Goal: Entertainment & Leisure: Consume media (video, audio)

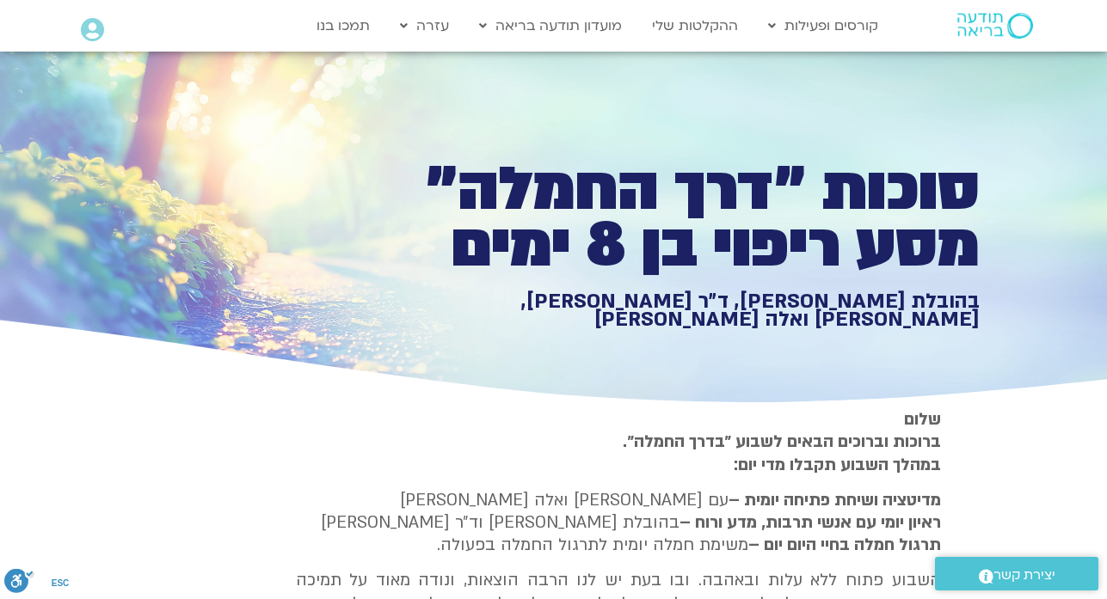
type input "1452.76"
type input "2465.266667"
type input "1081.16"
type input "3712.76"
type input "5907.52"
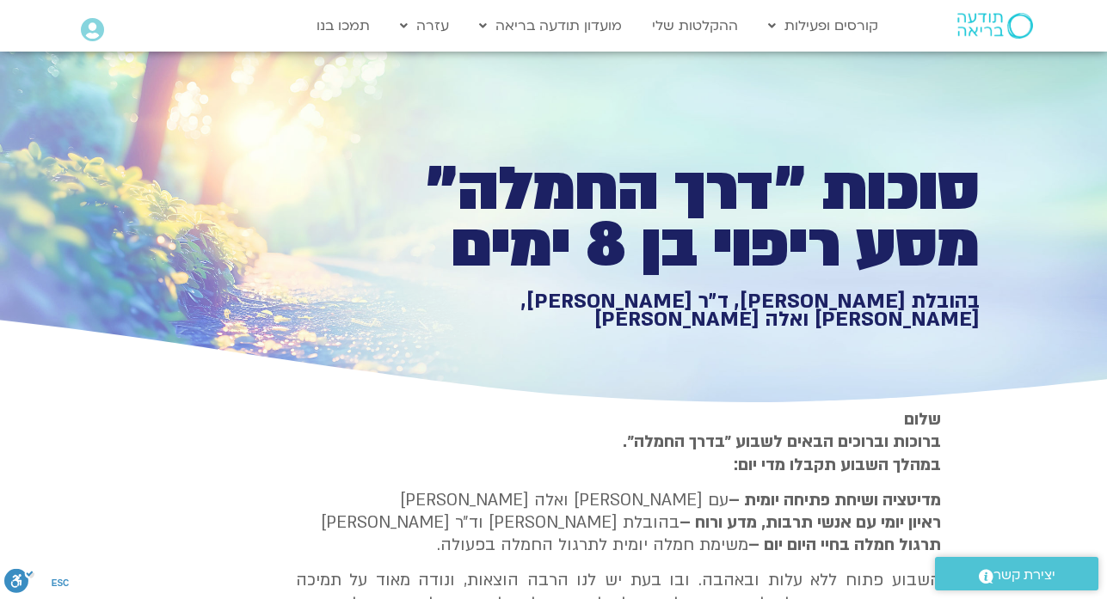
type input "1377.76"
type input "2465.266667"
type input "1081.16"
type input "3712.76"
type input "5907.52"
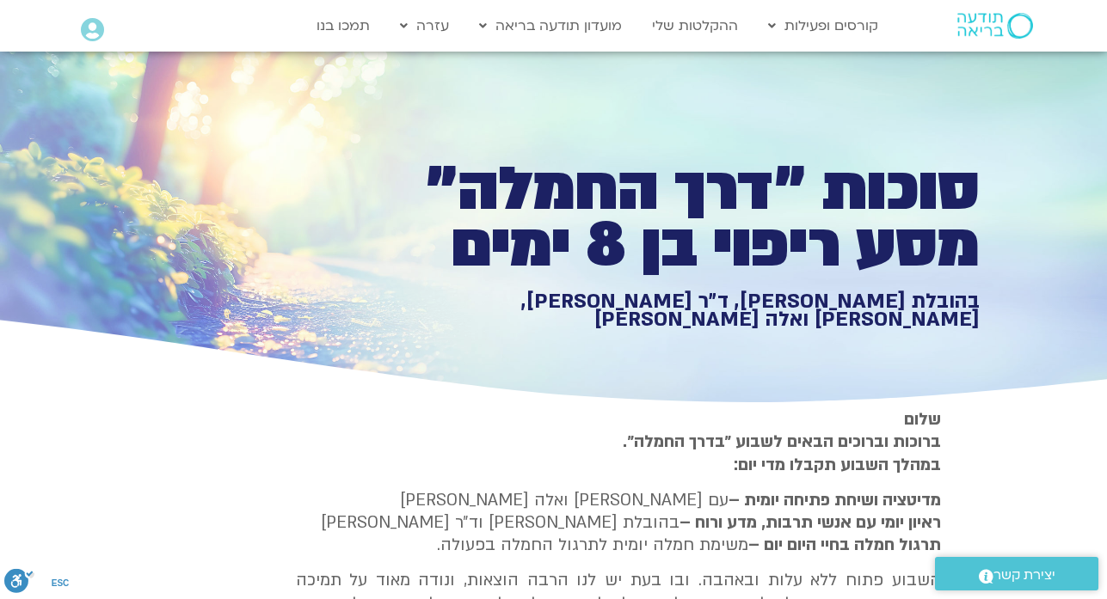
scroll to position [3670, 0]
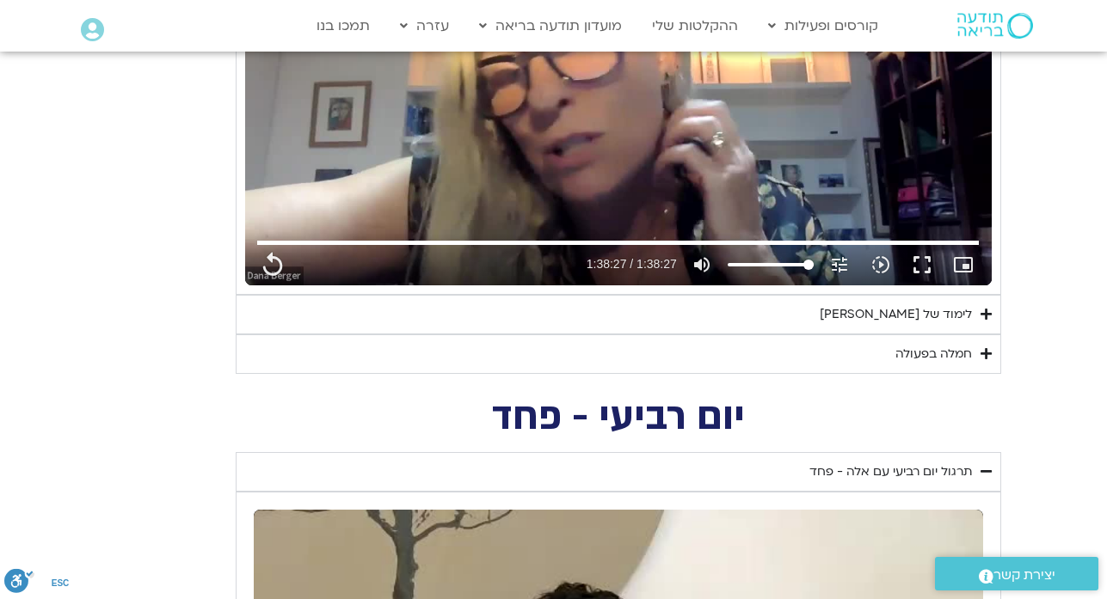
type input "1452.76"
type input "2465.266667"
type input "1377.76"
type input "1081.16"
type input "3712.76"
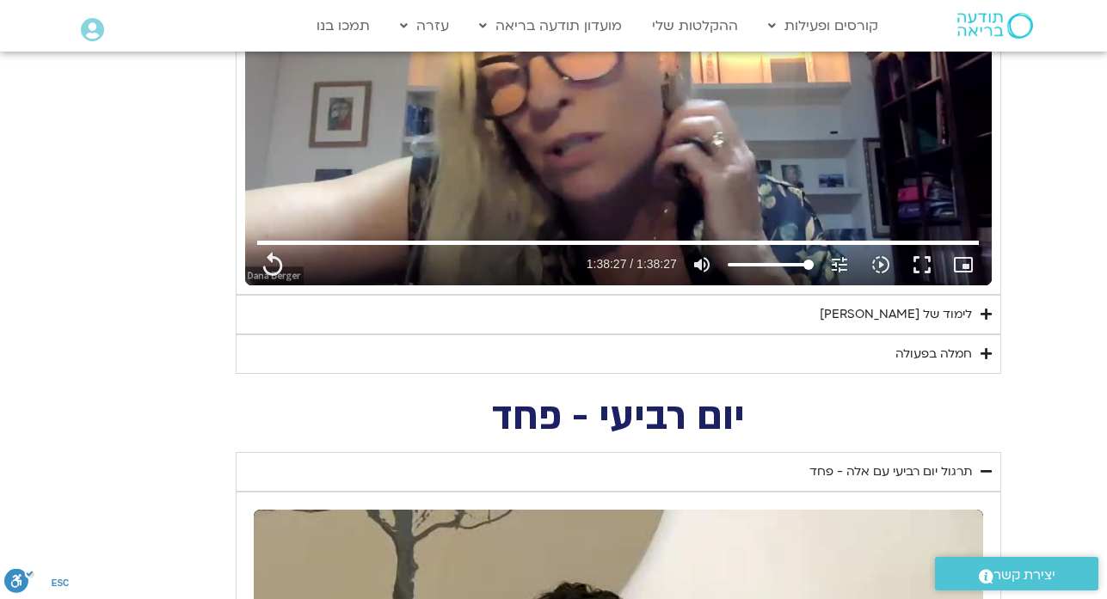
type input "5907.52"
type input "1377.76"
type input "1452.76"
type input "2465.266667"
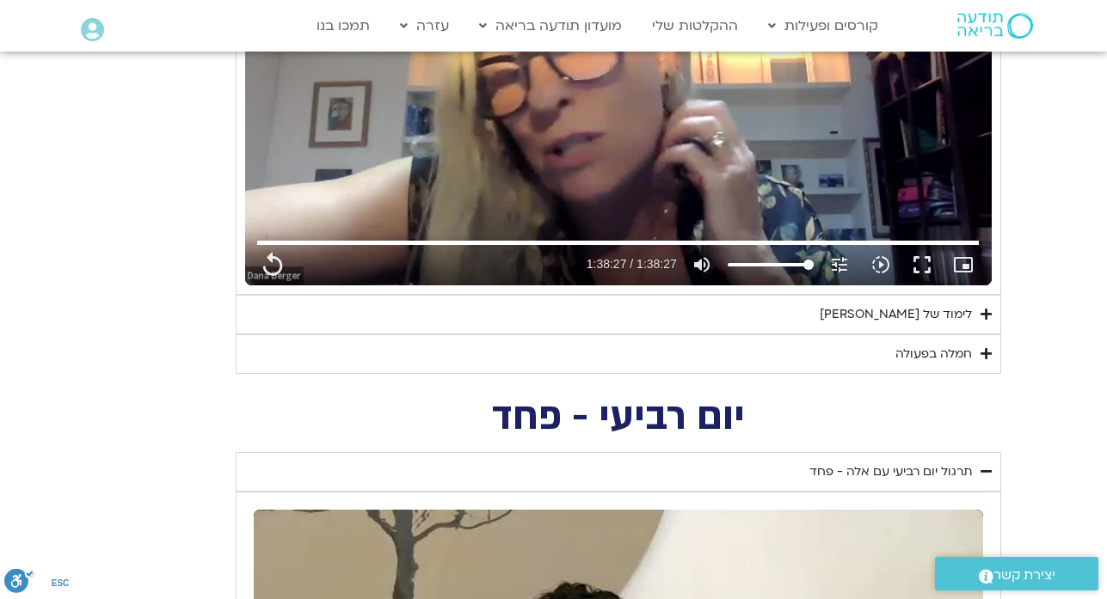
type input "1081.16"
type input "3712.76"
type input "1452.76"
type input "2465.266667"
type input "1081.16"
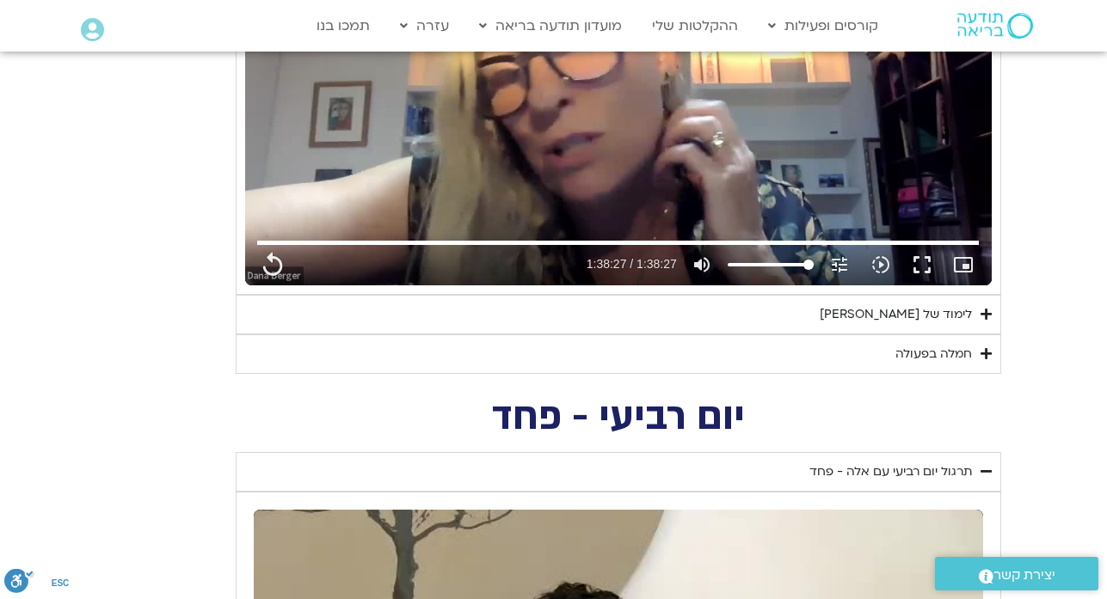
type input "5907.52"
type input "1377.76"
type input "3712.76"
type input "5907.52"
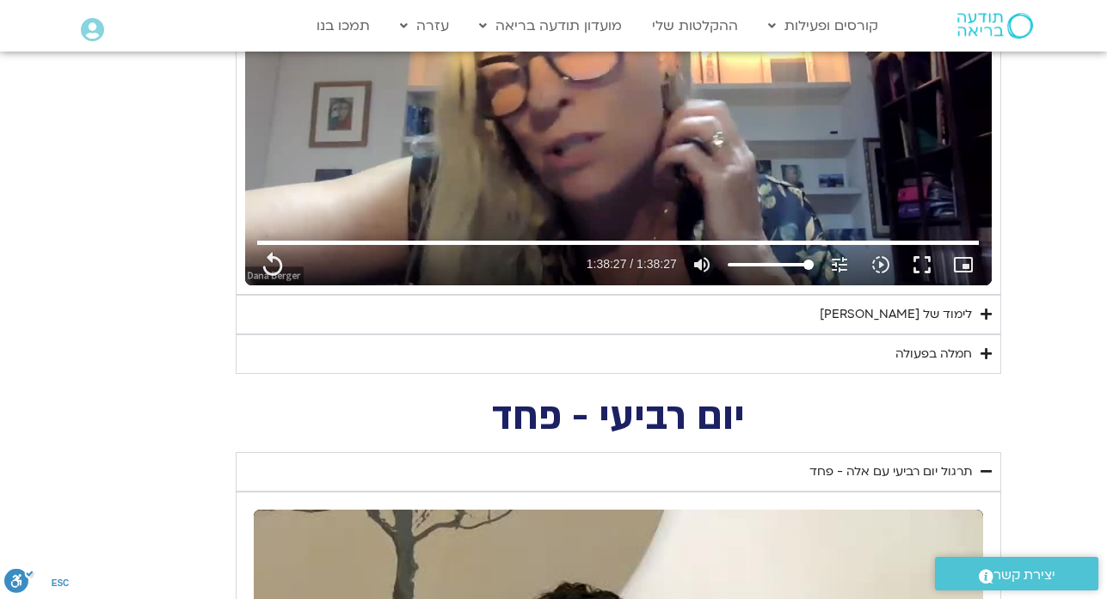
type input "1377.76"
type input "1452.76"
type input "2465.266667"
type input "1081.16"
type input "3712.76"
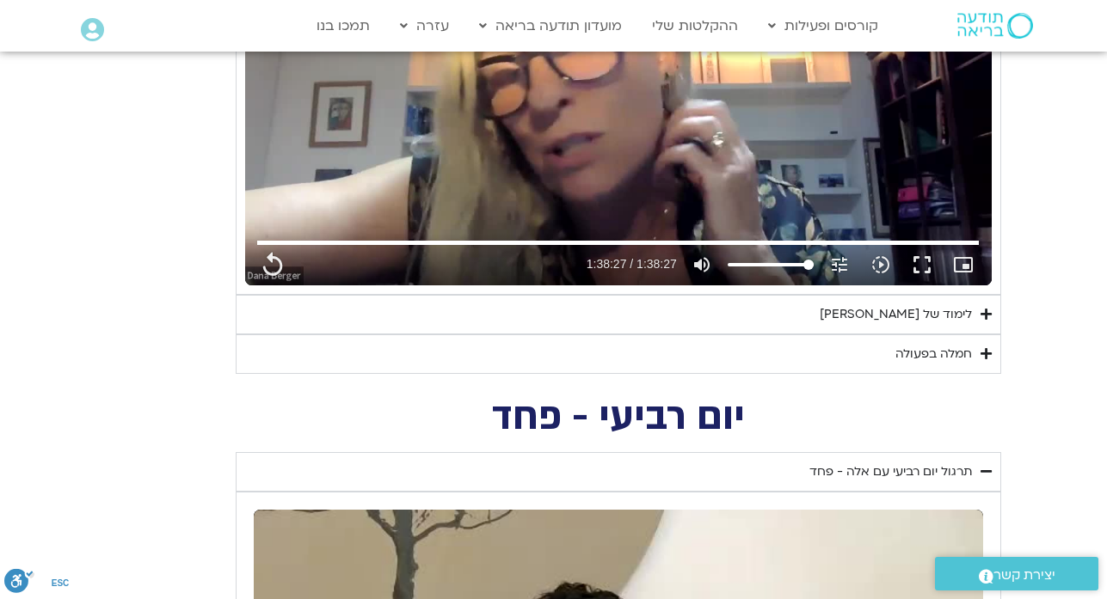
type input "5907.52"
type input "1377.76"
type input "1452.76"
type input "2465.266667"
type input "1081.16"
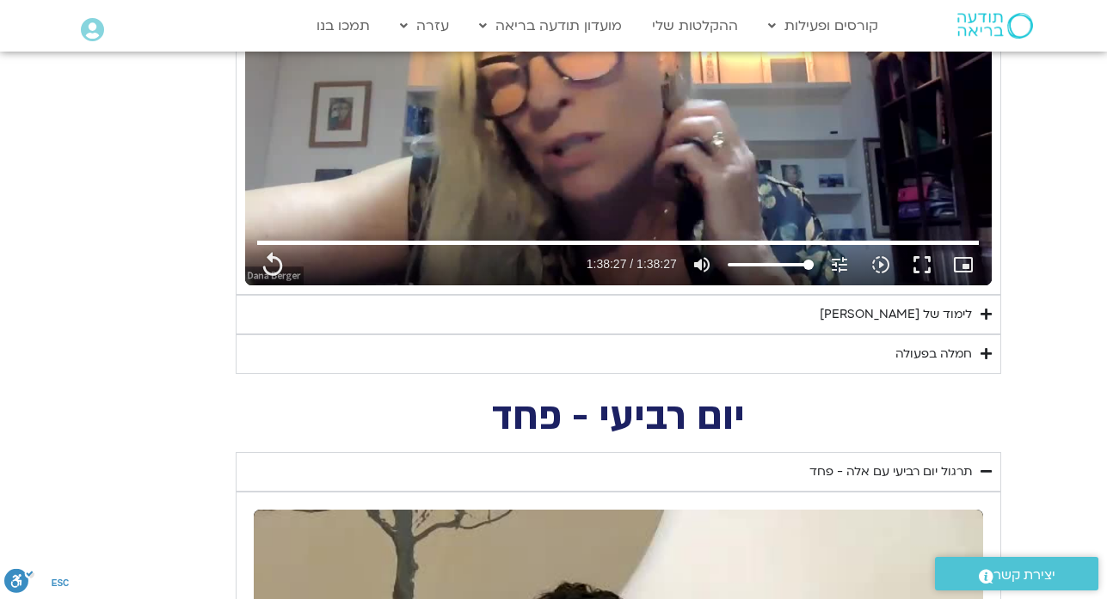
type input "3712.76"
type input "5907.52"
type input "1377.76"
type input "1452.76"
type input "2465.266667"
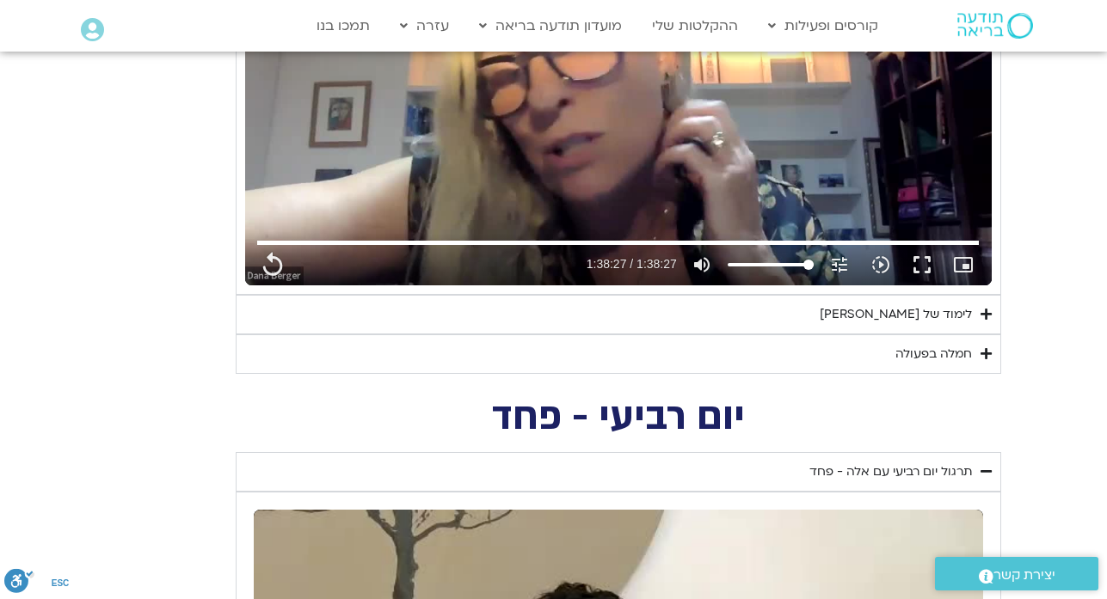
type input "1081.16"
type input "3712.76"
type input "5907.52"
type input "1377.76"
type input "1452.76"
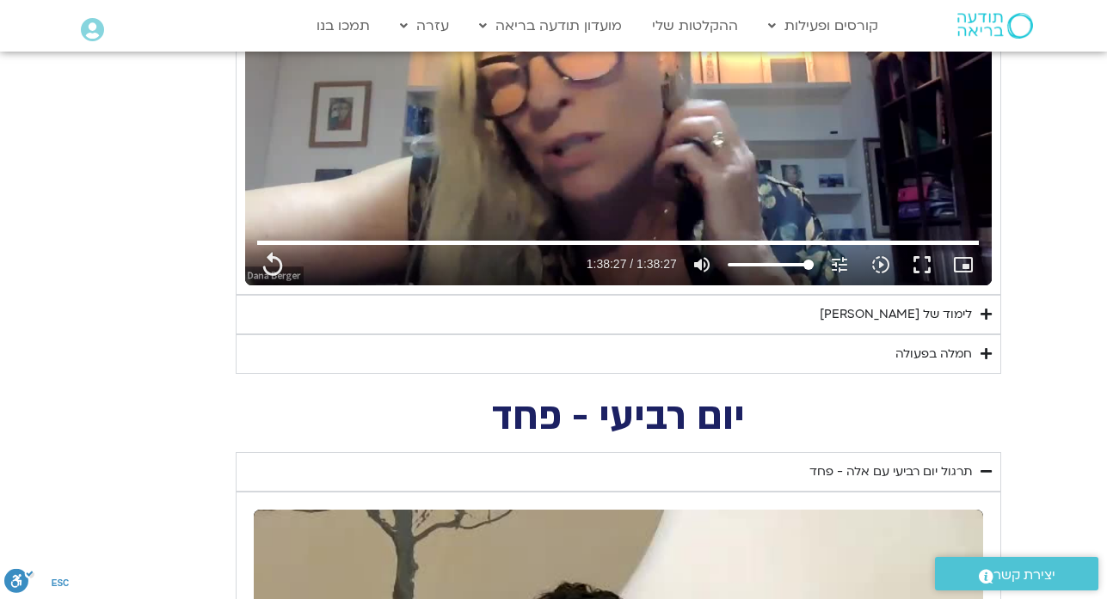
type input "2465.266667"
type input "1081.16"
type input "3712.76"
type input "5907.52"
type input "1377.76"
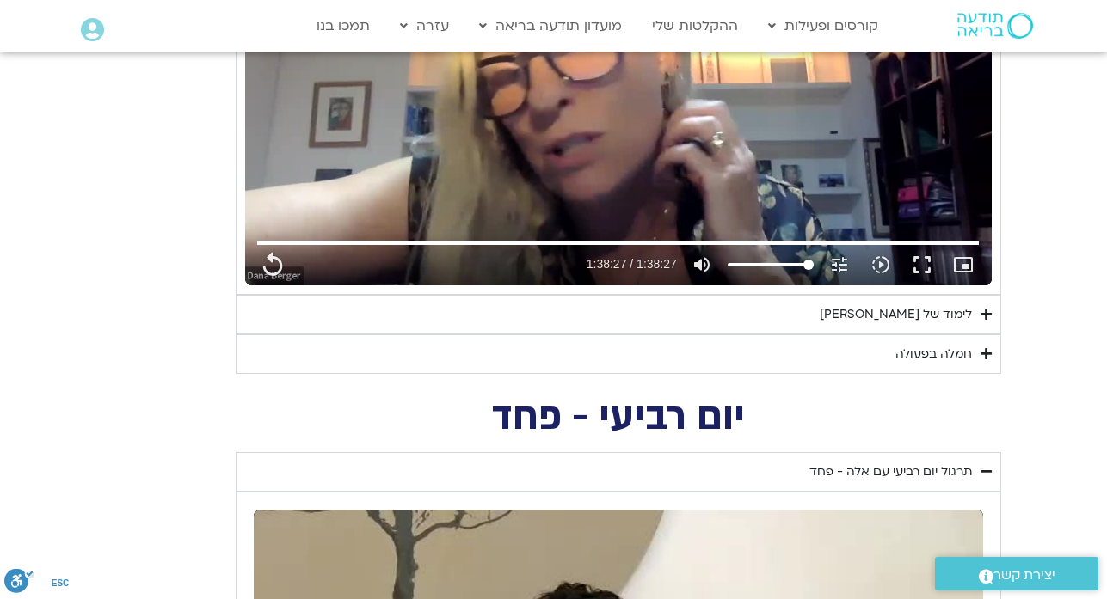
type input "1452.76"
type input "2465.266667"
type input "1081.16"
type input "3712.76"
type input "5907.52"
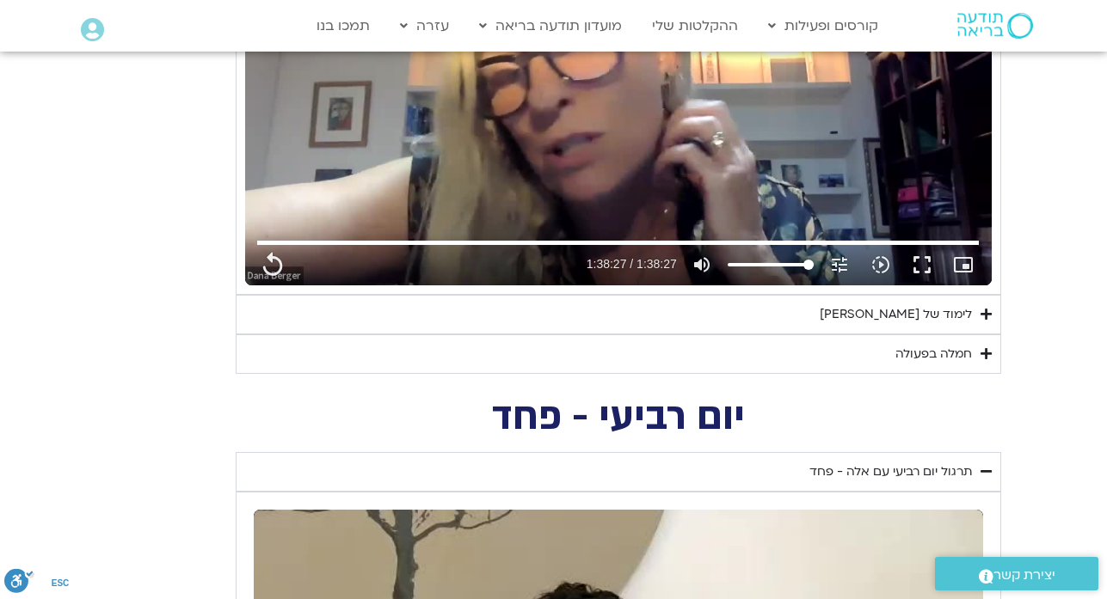
type input "1377.76"
type input "1452.76"
type input "2465.266667"
type input "1081.16"
type input "3712.76"
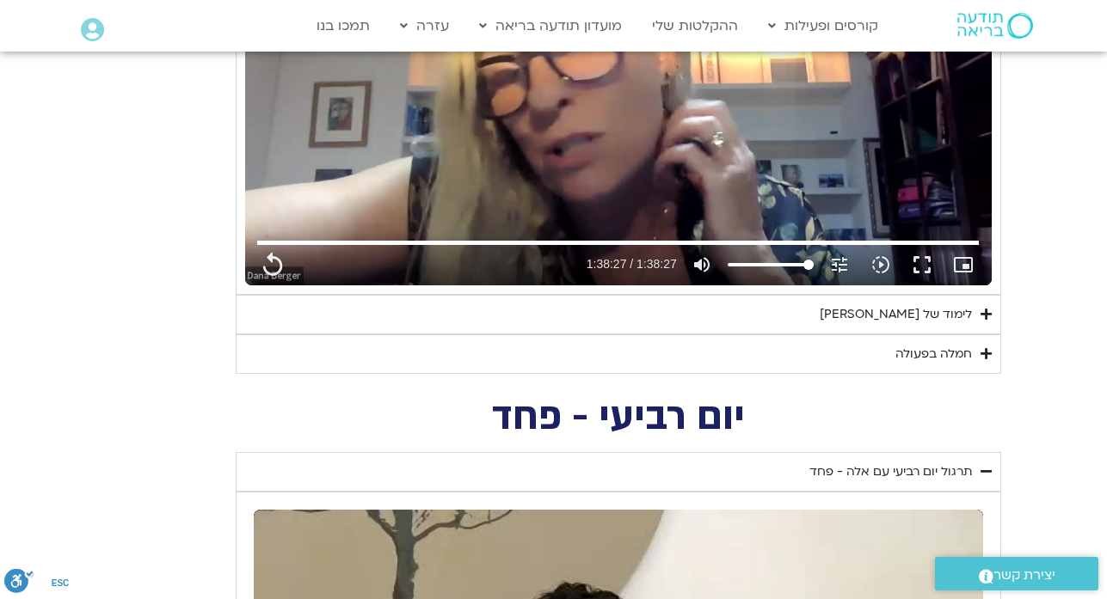
type input "5907.52"
type input "1377.76"
type input "1452.76"
type input "2465.266667"
type input "1081.16"
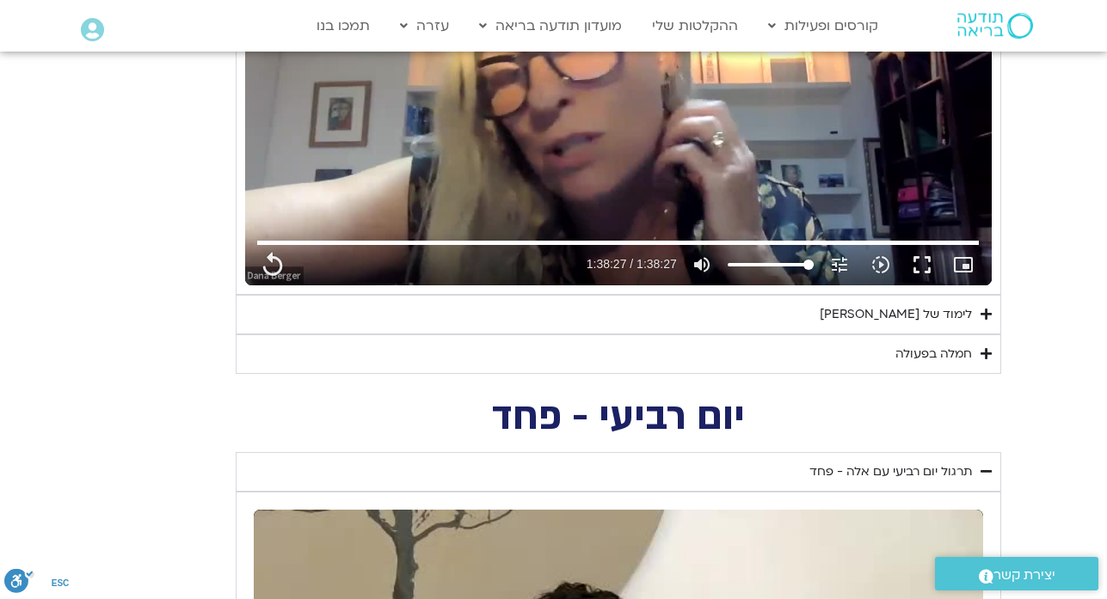
type input "3712.76"
type input "5907.52"
type input "1377.76"
type input "1452.76"
type input "2465.266667"
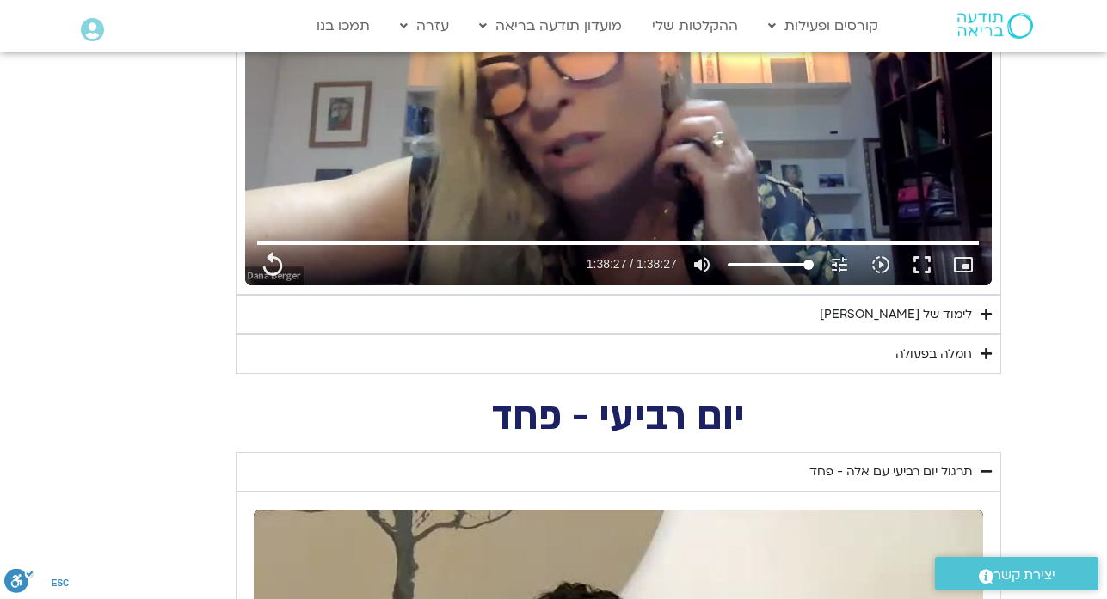
type input "1081.16"
type input "3712.76"
type input "5907.52"
type input "1377.76"
type input "1452.76"
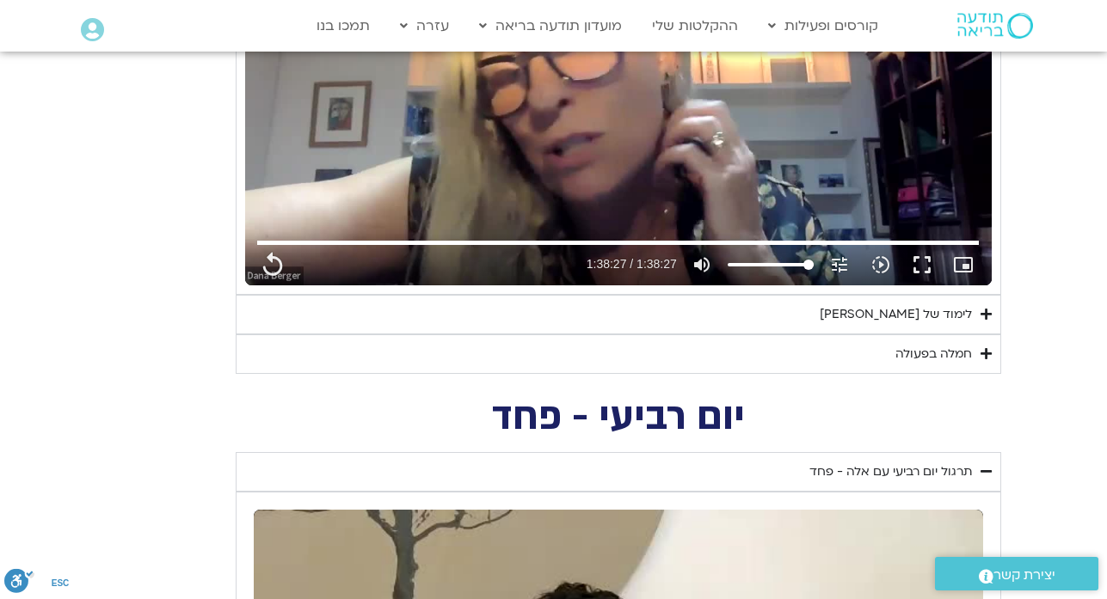
type input "2465.266667"
type input "1081.16"
type input "3712.76"
type input "5907.52"
type input "1377.76"
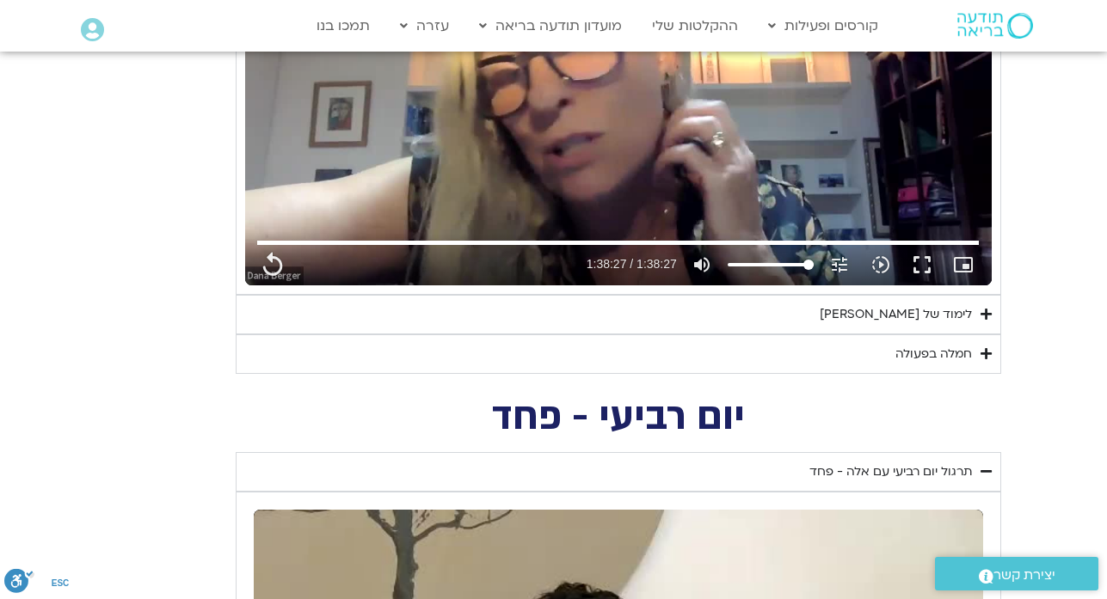
type input "1452.76"
type input "2465.266667"
type input "1081.16"
type input "3712.76"
type input "5907.52"
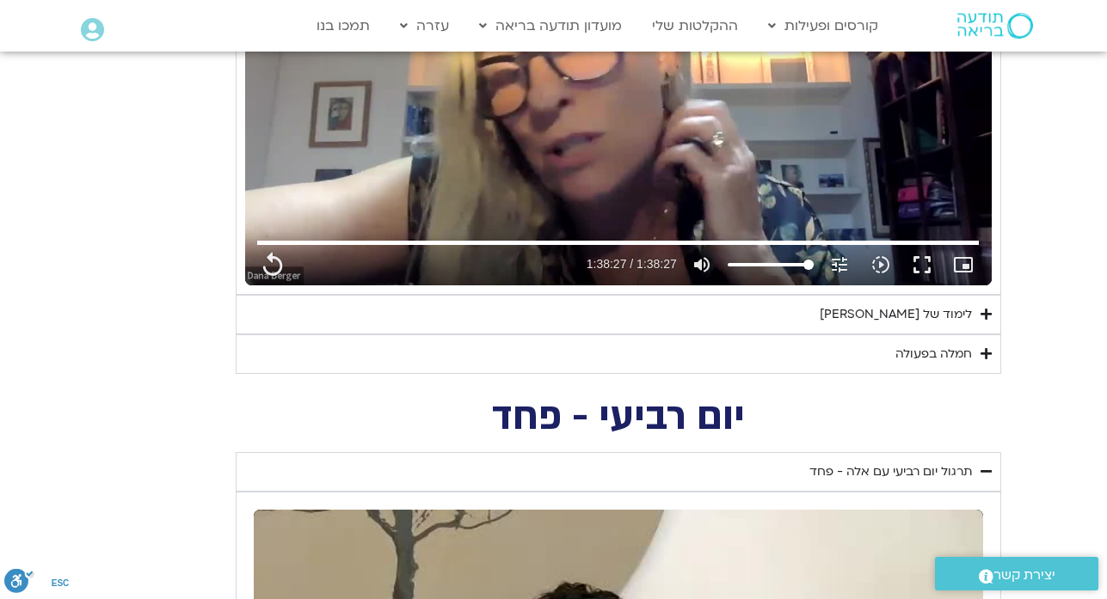
type input "1377.76"
type input "1452.76"
type input "2465.266667"
type input "1081.16"
type input "3712.76"
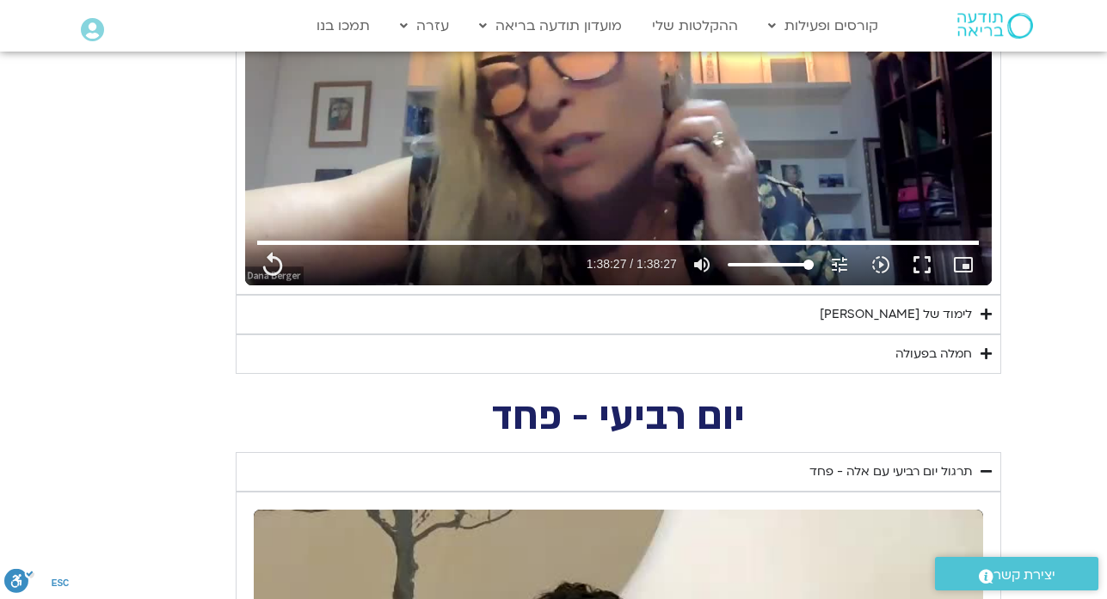
type input "5907.52"
type input "1377.76"
type input "1452.76"
type input "2465.266667"
type input "1081.16"
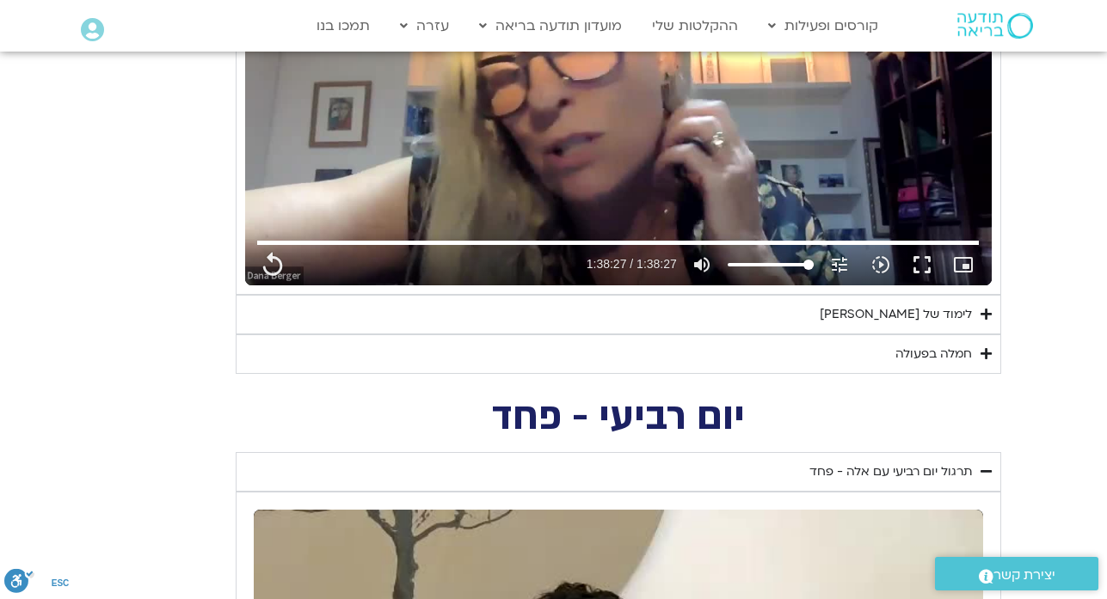
type input "3712.76"
type input "5907.52"
type input "1377.76"
type input "1452.76"
type input "2465.266667"
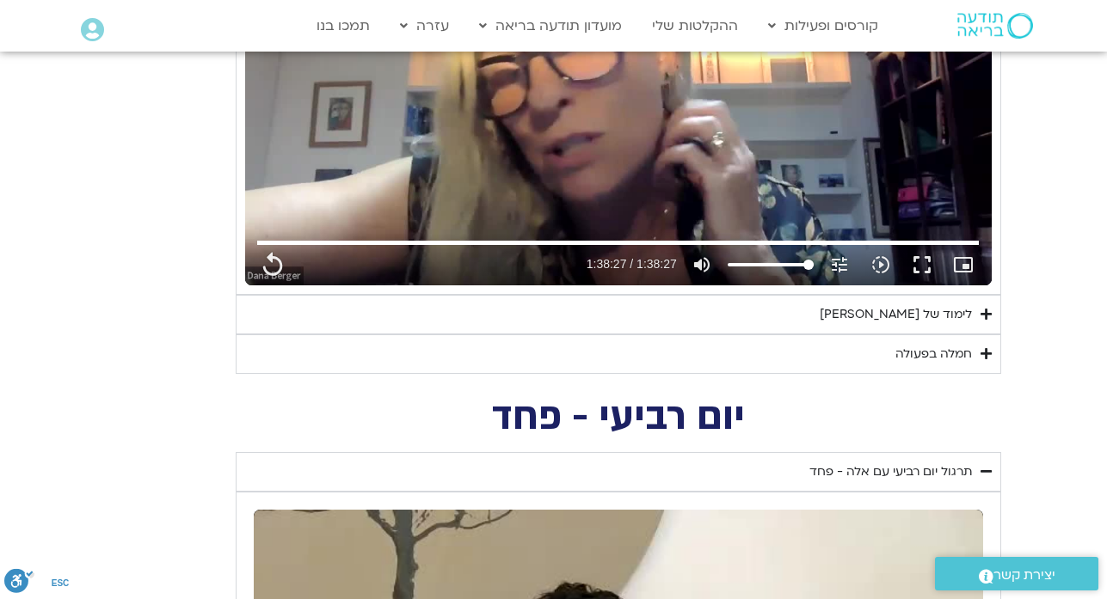
type input "1081.16"
type input "3712.76"
type input "5907.52"
type input "1377.76"
type input "1452.76"
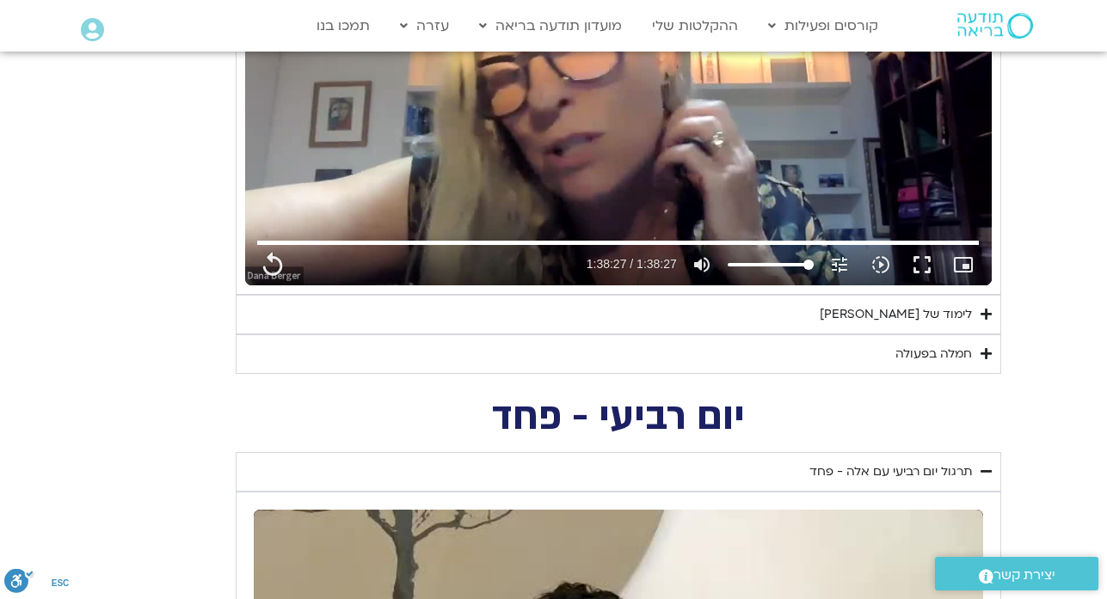
type input "2465.266667"
type input "1081.16"
type input "3712.76"
type input "5907.52"
type input "1377.76"
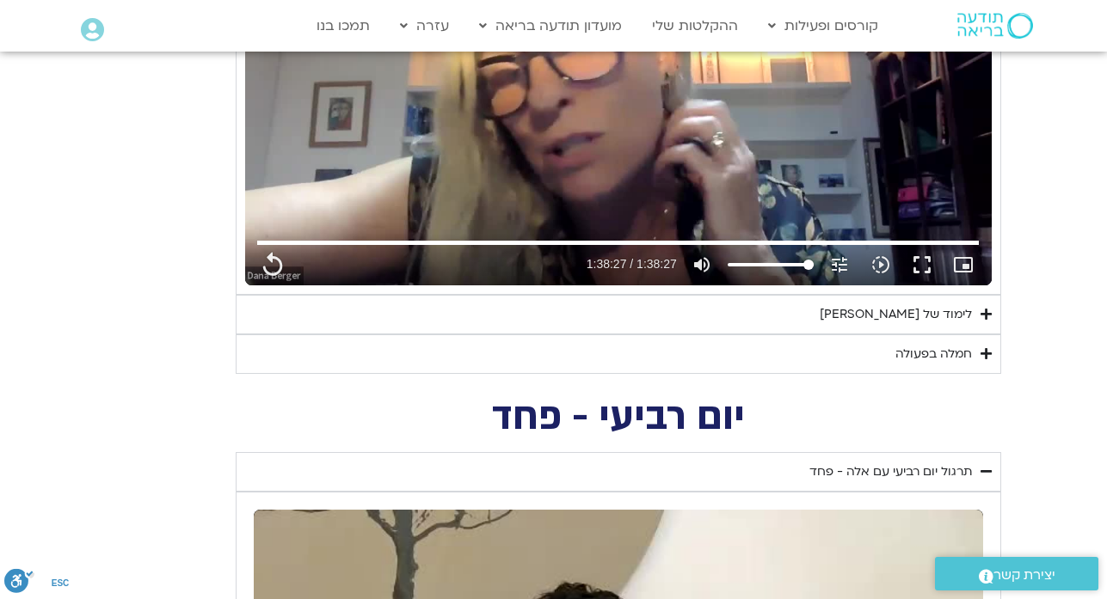
type input "1452.76"
type input "2465.266667"
type input "1081.16"
type input "3712.76"
type input "5907.52"
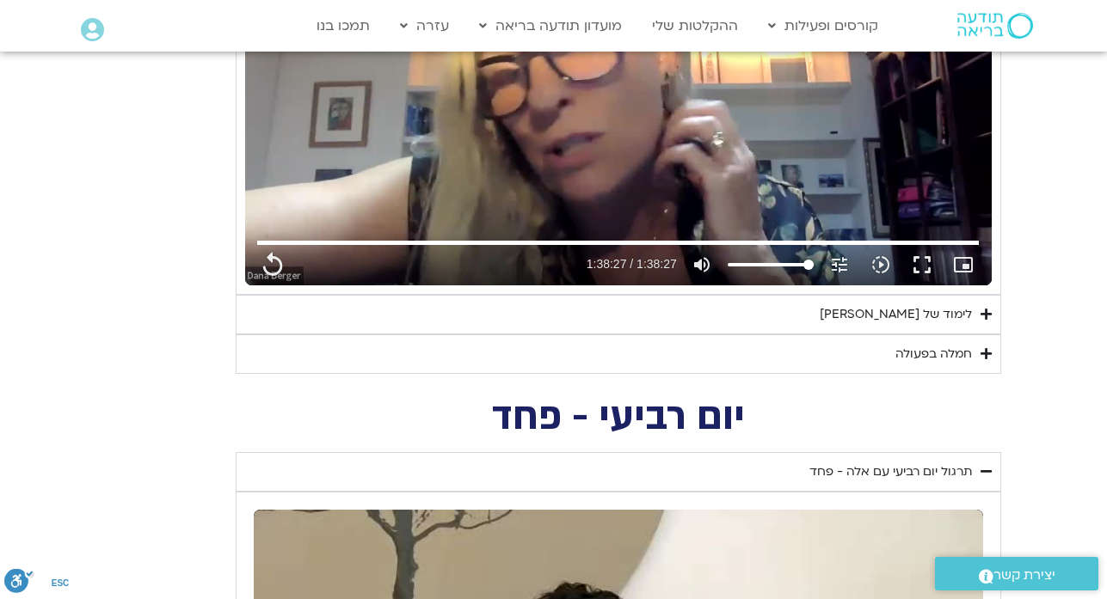
type input "1377.76"
type input "1452.76"
type input "2465.266667"
type input "1081.16"
type input "3712.76"
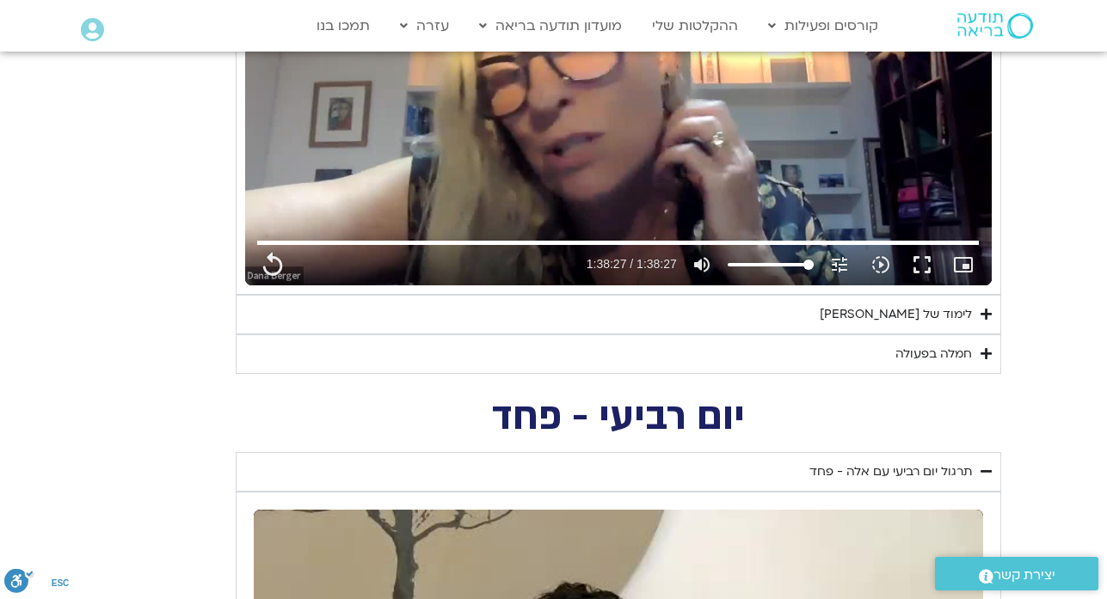
type input "5907.52"
type input "1377.76"
type input "1452.76"
type input "2465.266667"
type input "1081.16"
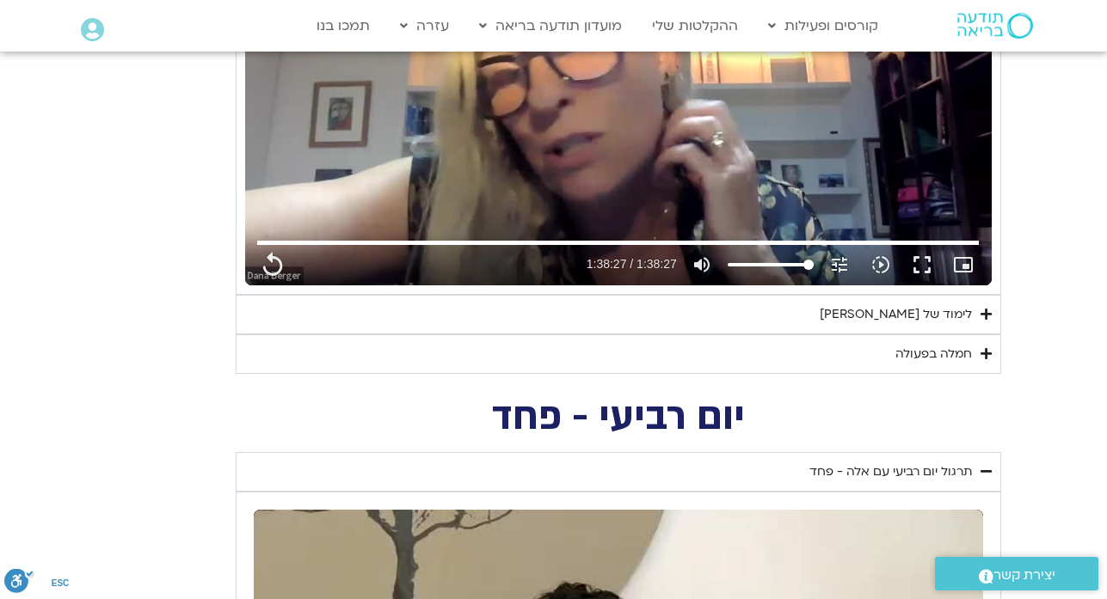
type input "3712.76"
type input "5907.52"
type input "1377.76"
type input "1452.76"
type input "2465.266667"
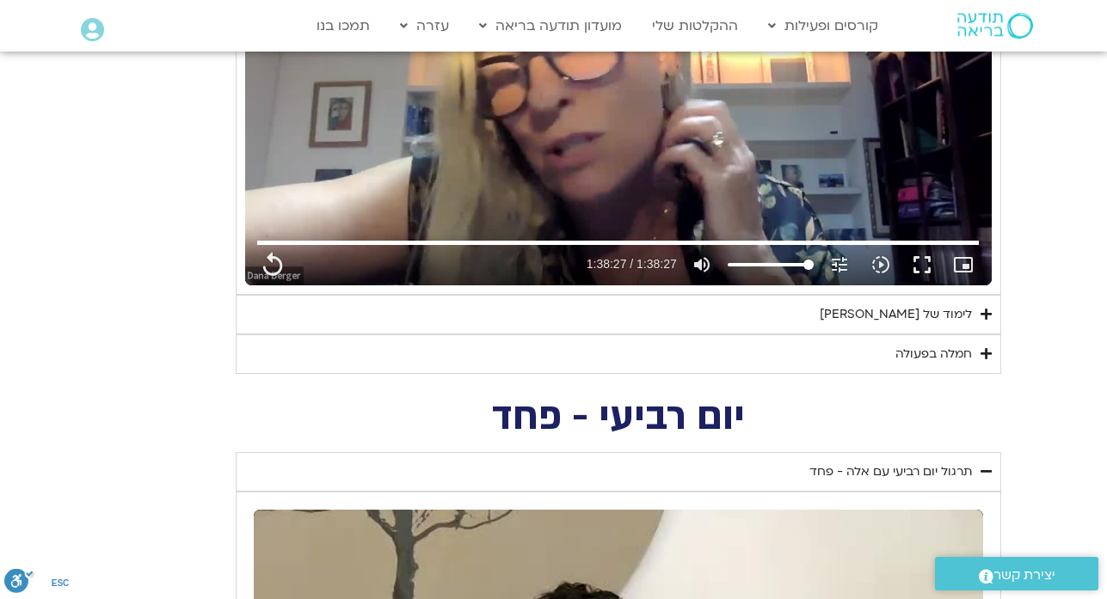
type input "1081.16"
type input "3712.76"
type input "5907.52"
type input "1377.76"
type input "1452.76"
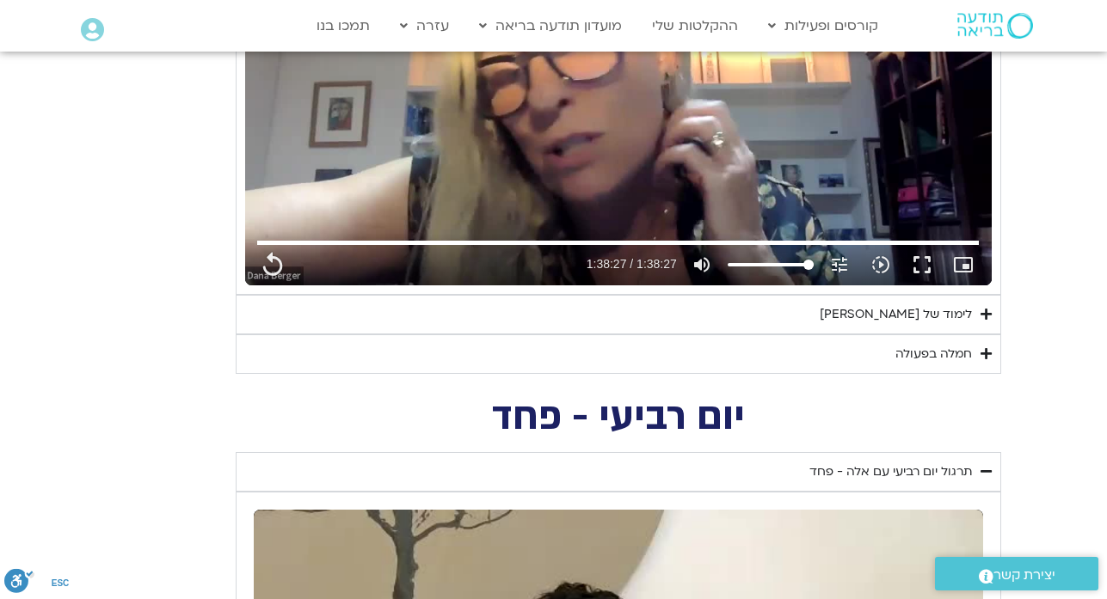
type input "2465.266667"
type input "1081.16"
type input "3712.76"
type input "5907.52"
type input "1377.76"
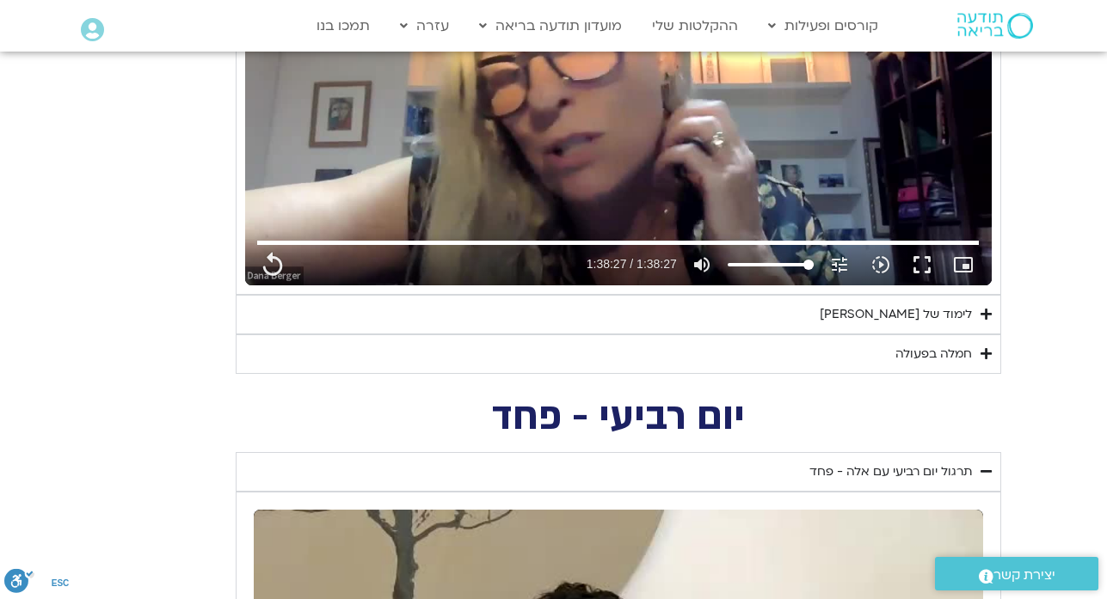
type input "1452.76"
type input "2465.266667"
type input "1081.16"
type input "3712.76"
type input "5907.52"
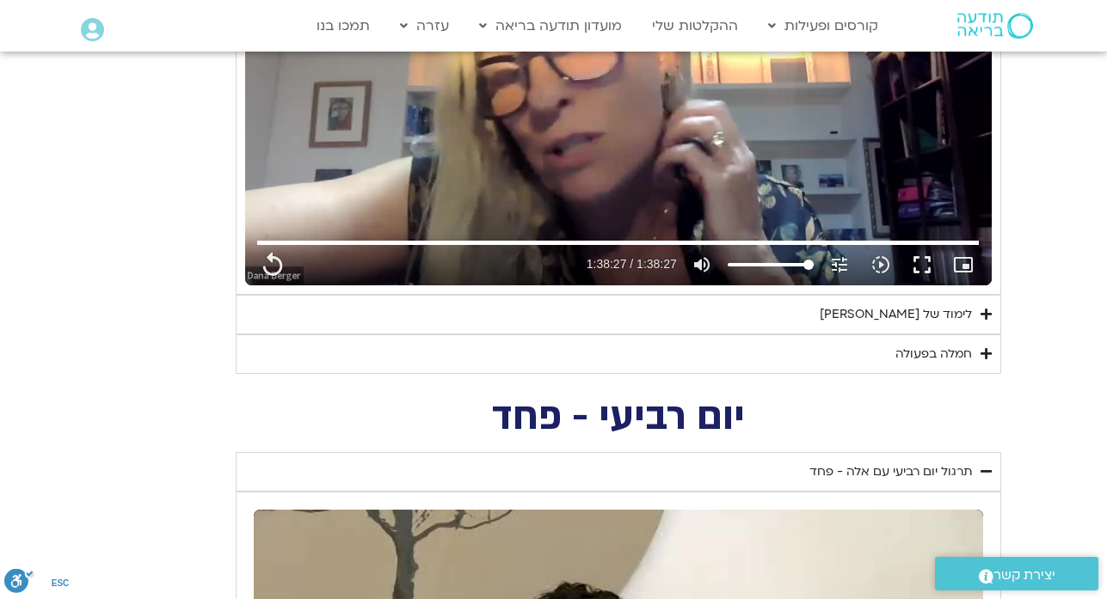
type input "1377.76"
type input "1452.76"
type input "2465.266667"
type input "1081.16"
type input "3712.76"
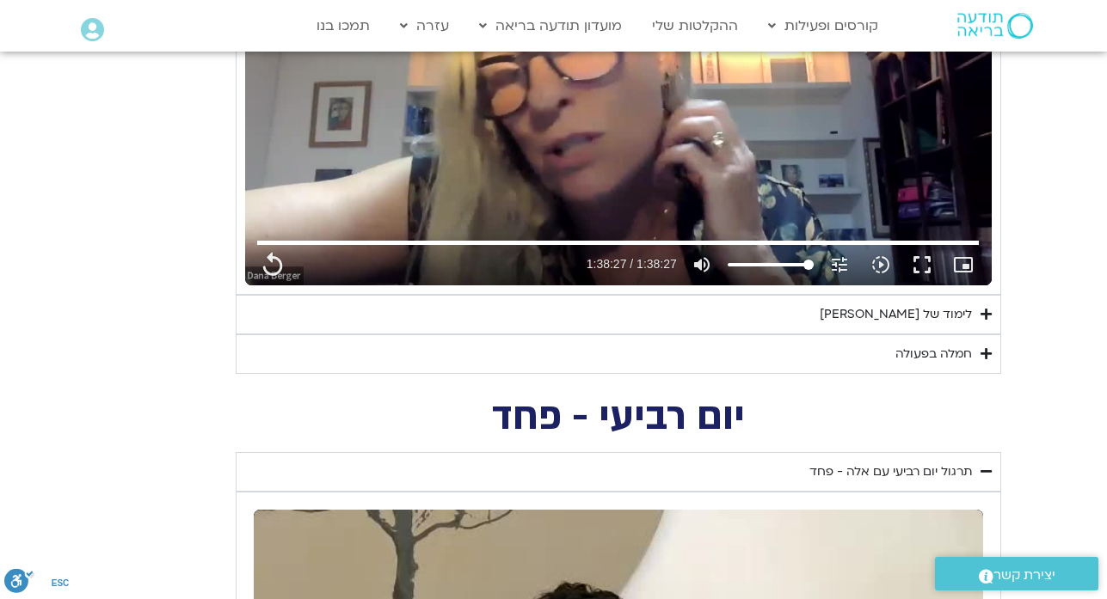
type input "5907.52"
type input "1377.76"
type input "1452.76"
type input "2465.266667"
type input "1081.16"
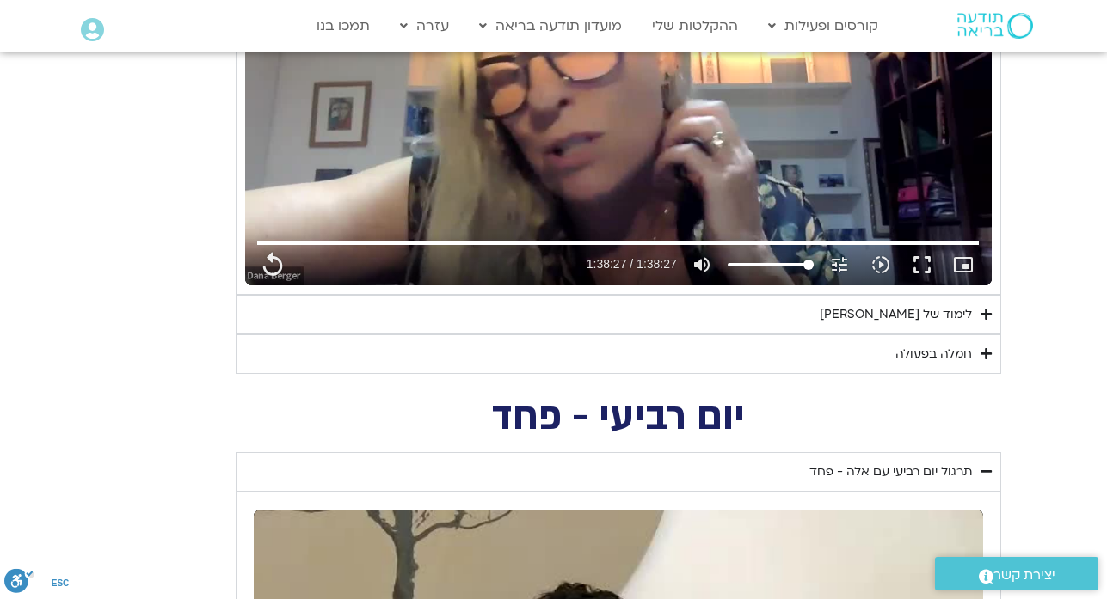
type input "3712.76"
type input "5907.52"
type input "1377.76"
type input "1452.76"
type input "2465.266667"
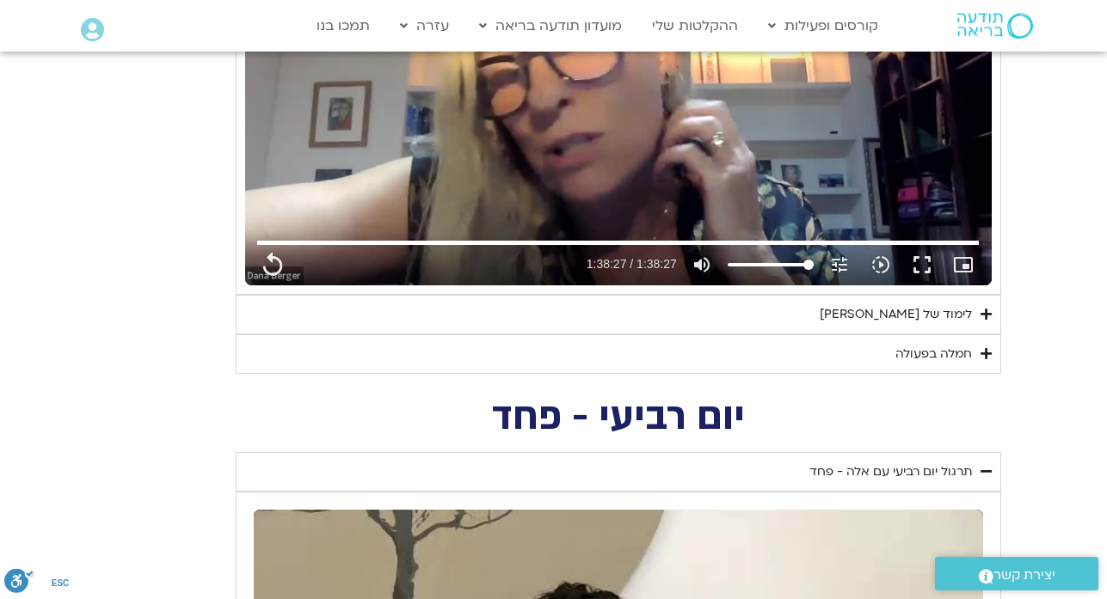
type input "1081.16"
type input "3712.76"
type input "5907.52"
type input "1377.76"
type input "1452.76"
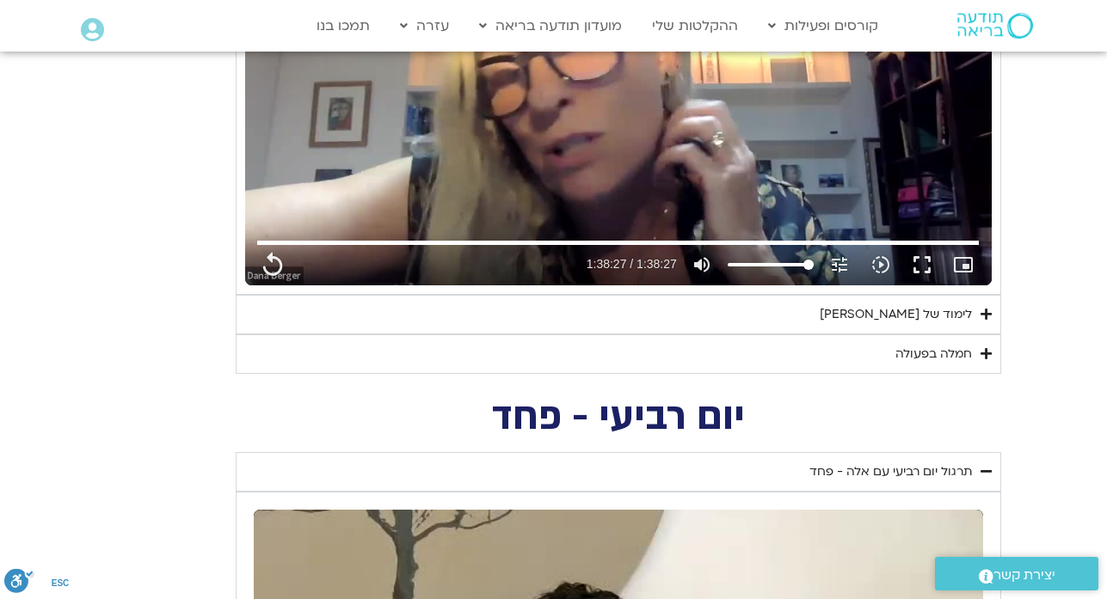
type input "2465.266667"
type input "1081.16"
type input "3712.76"
type input "5907.52"
type input "1377.76"
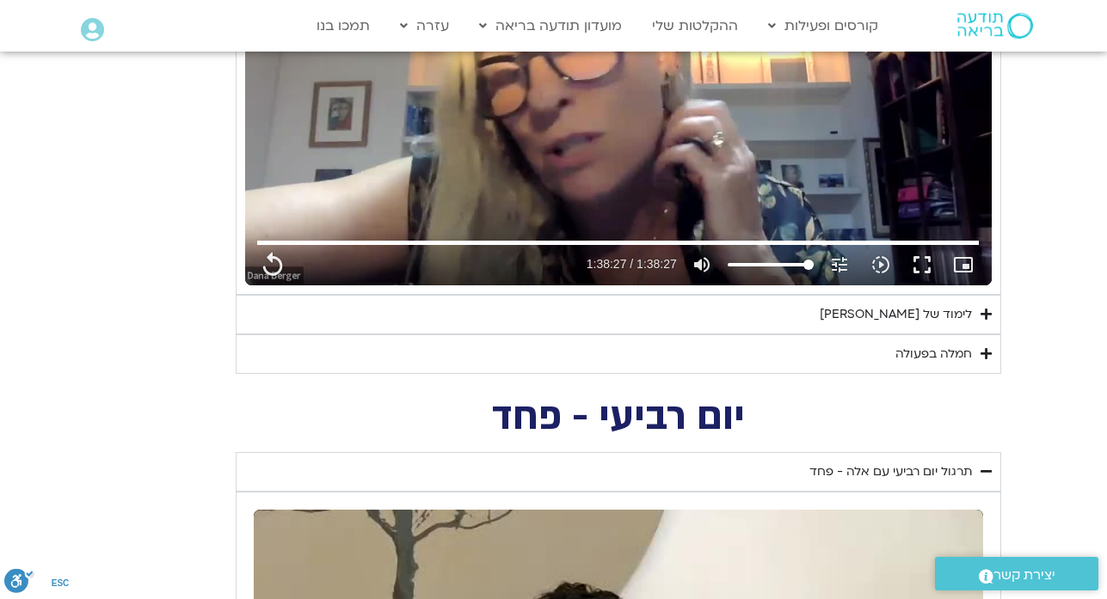
type input "1452.76"
type input "2465.266667"
type input "1081.16"
type input "3712.76"
type input "5907.52"
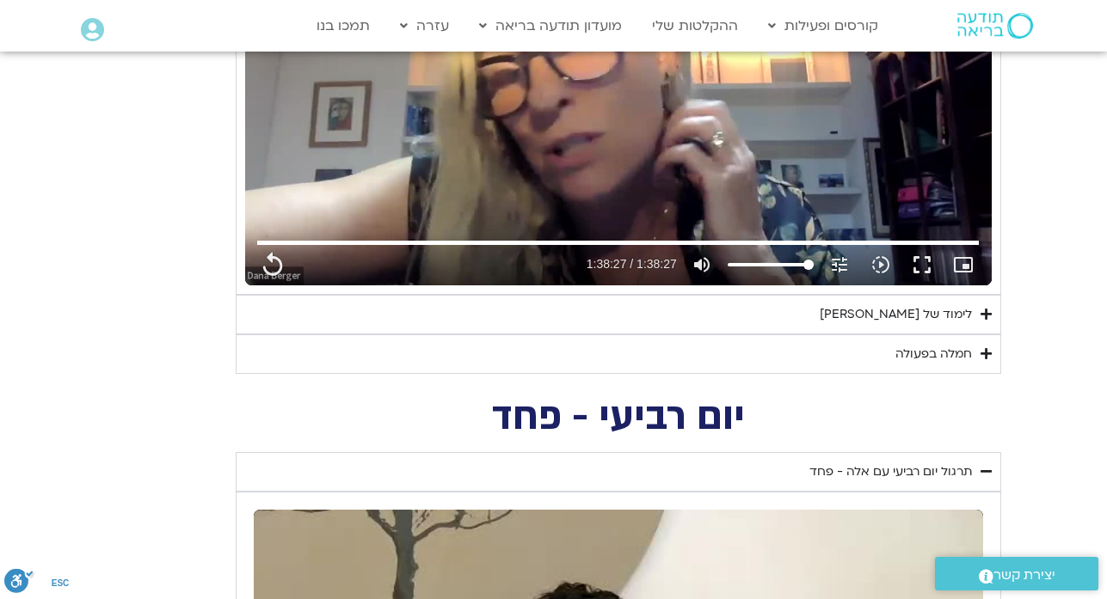
type input "1377.76"
type input "1452.76"
type input "2465.266667"
type input "1081.16"
type input "3712.76"
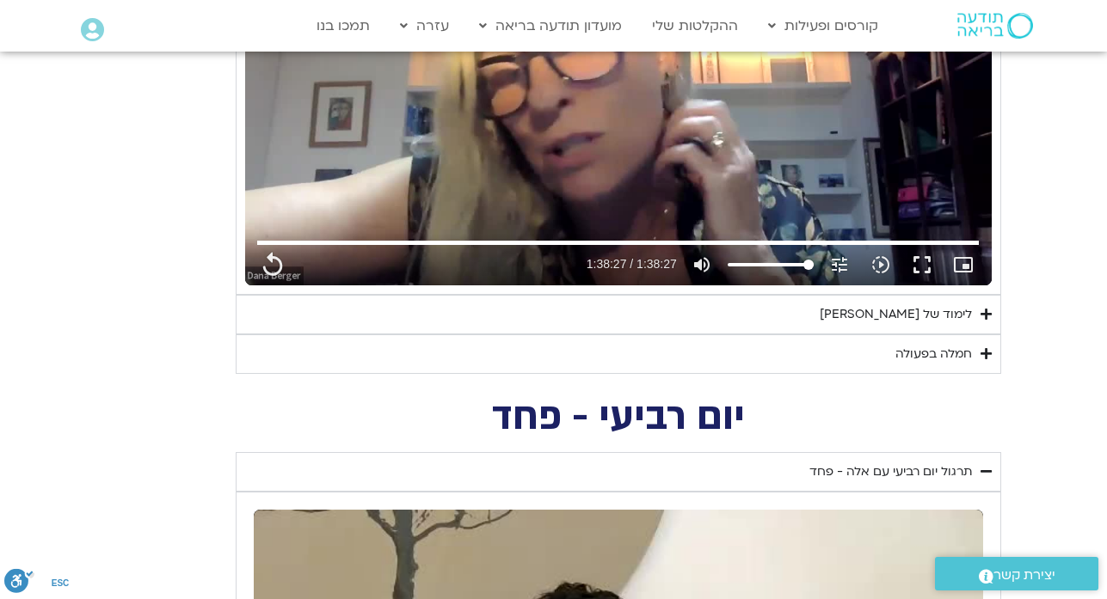
type input "5907.52"
type input "1377.76"
type input "1452.76"
type input "2465.266667"
type input "1081.16"
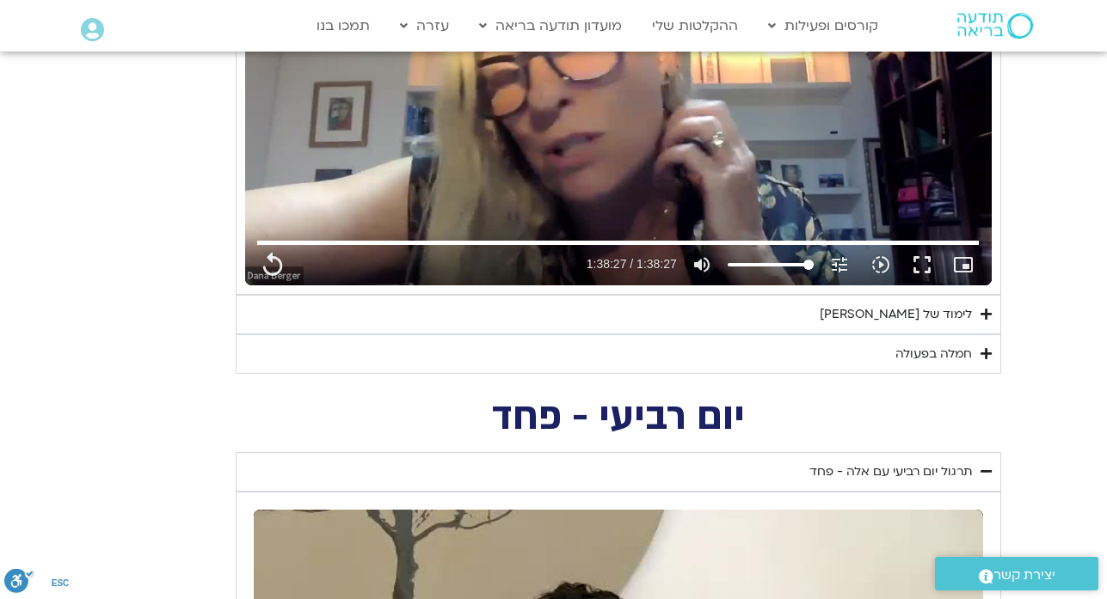
type input "3712.76"
type input "5907.52"
type input "1377.76"
type input "1452.76"
type input "2465.266667"
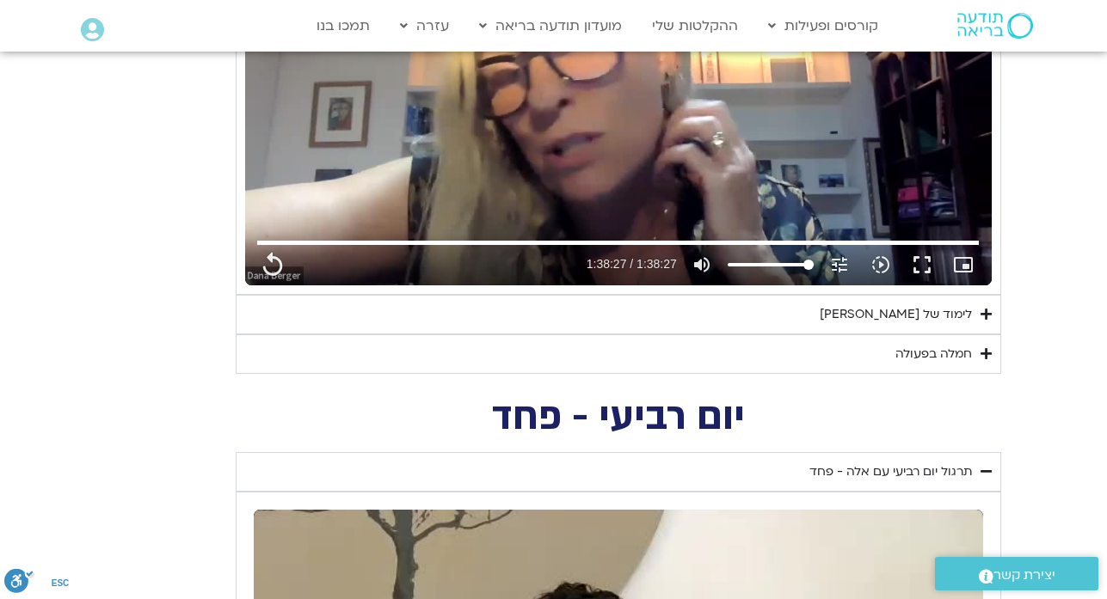
type input "1081.16"
type input "3712.76"
type input "5907.52"
type input "1377.76"
type input "1452.76"
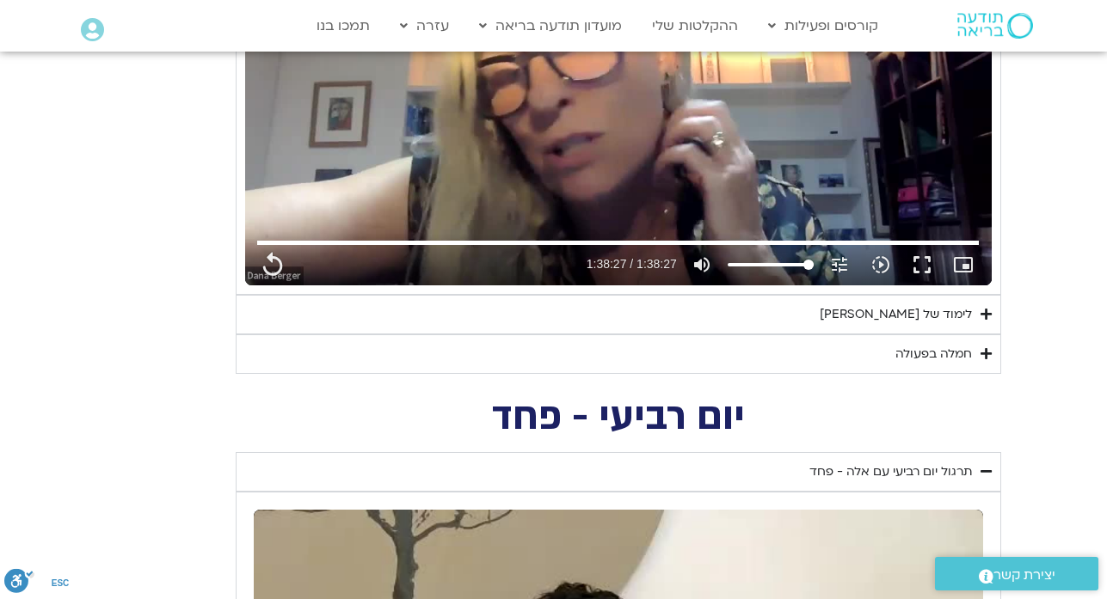
type input "2465.266667"
type input "1081.16"
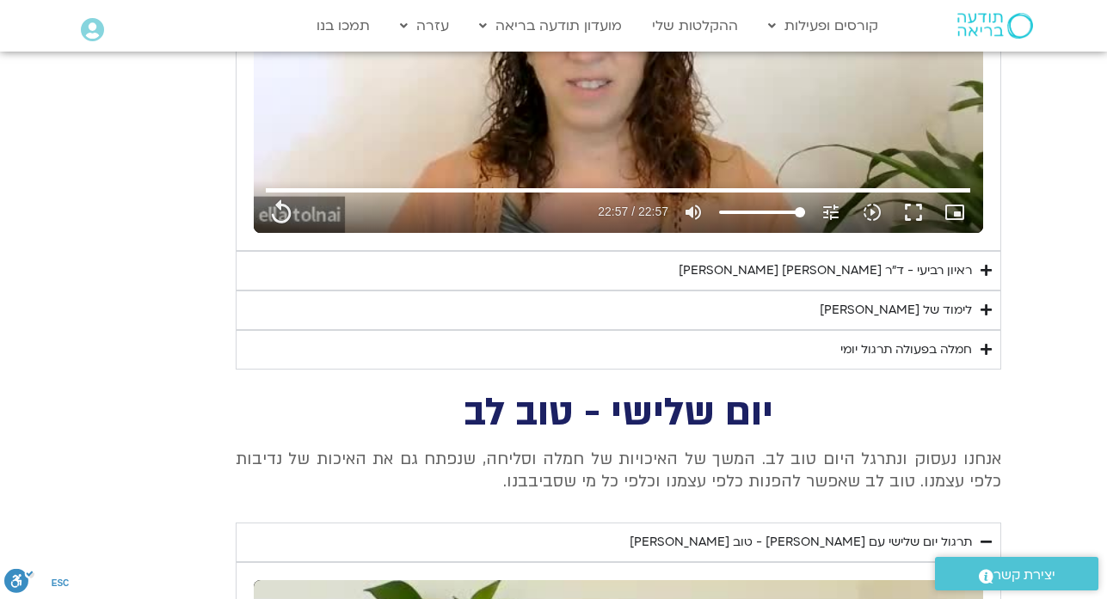
scroll to position [4358, 0]
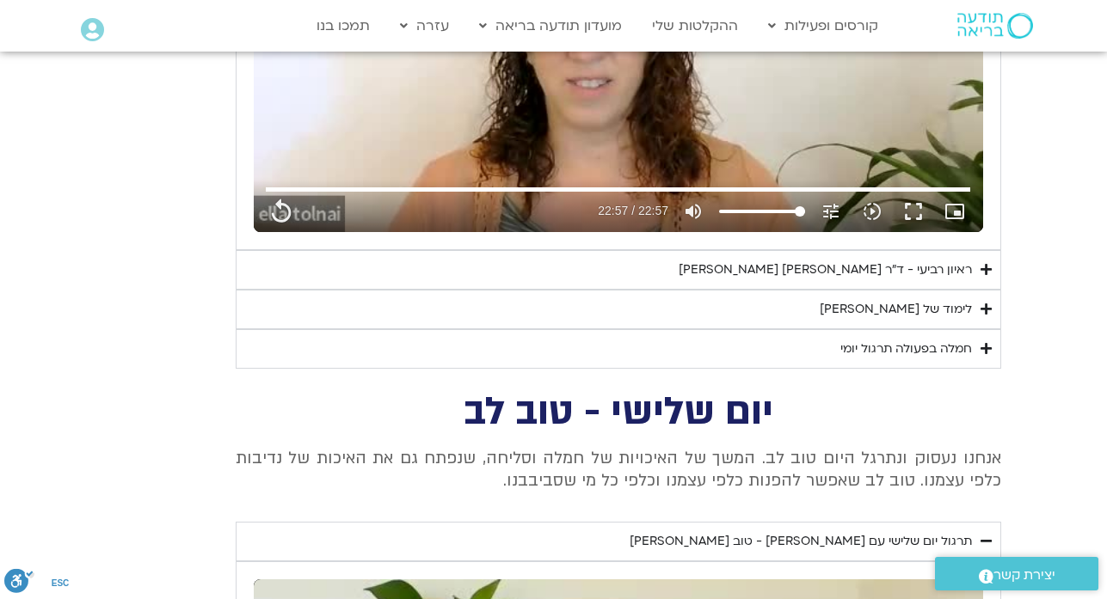
click at [870, 267] on div "ראיון רביעי - ד"ר [PERSON_NAME] [PERSON_NAME]" at bounding box center [825, 270] width 293 height 21
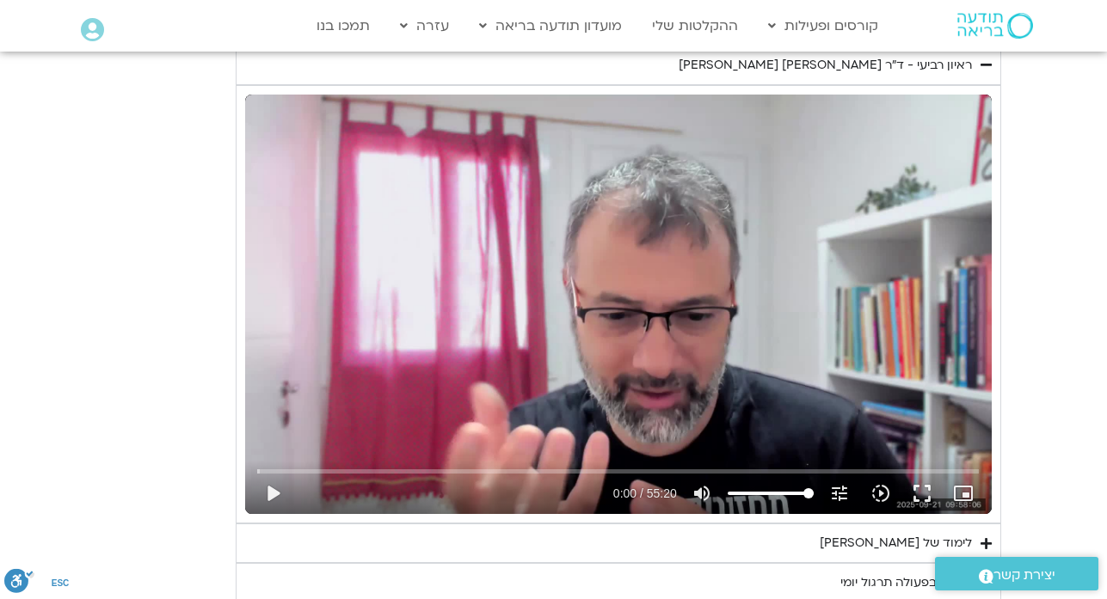
scroll to position [4565, 0]
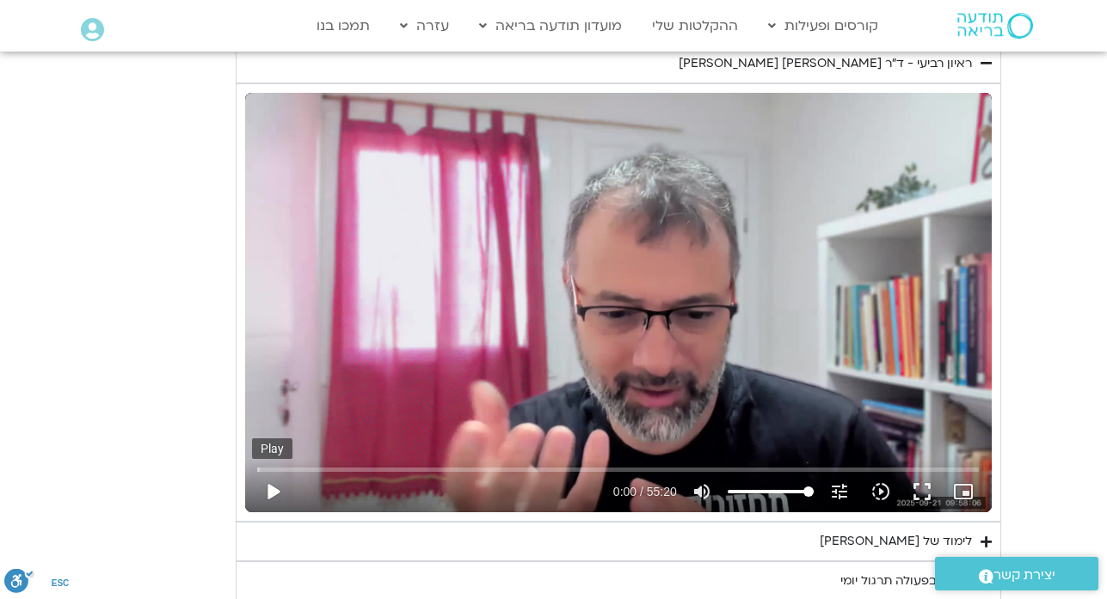
click at [266, 494] on button "play_arrow" at bounding box center [272, 491] width 41 height 41
